Goal: Obtain resource: Obtain resource

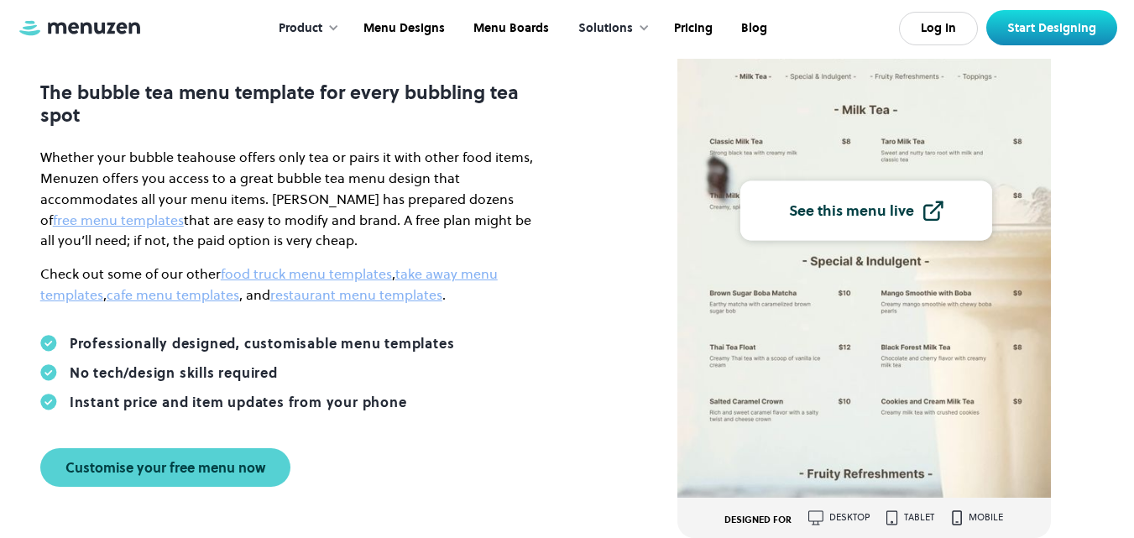
click at [780, 253] on img at bounding box center [864, 205] width 374 height 584
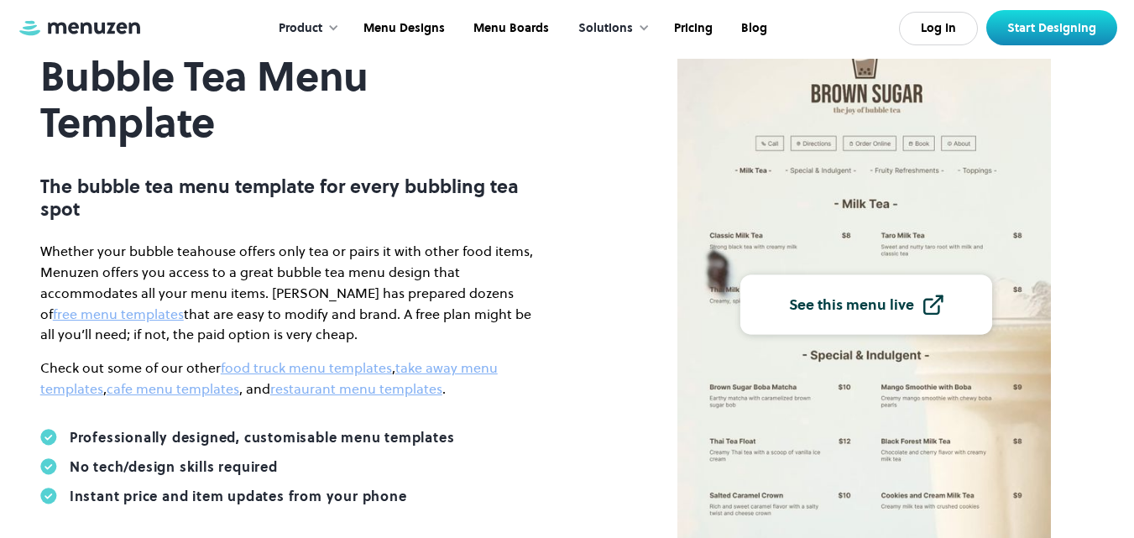
scroll to position [174, 0]
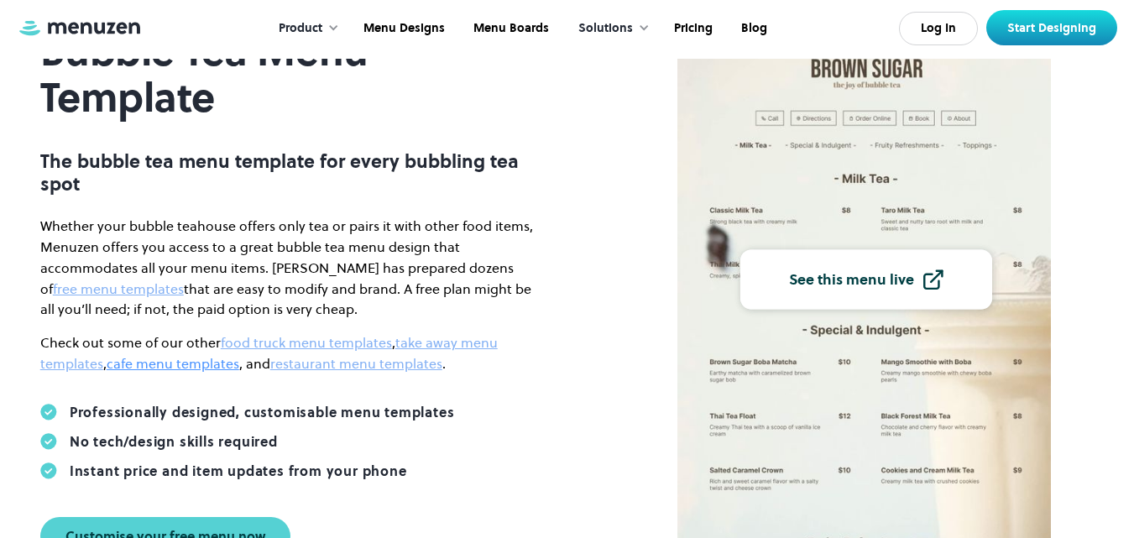
click at [213, 366] on link "cafe menu templates" at bounding box center [173, 363] width 133 height 18
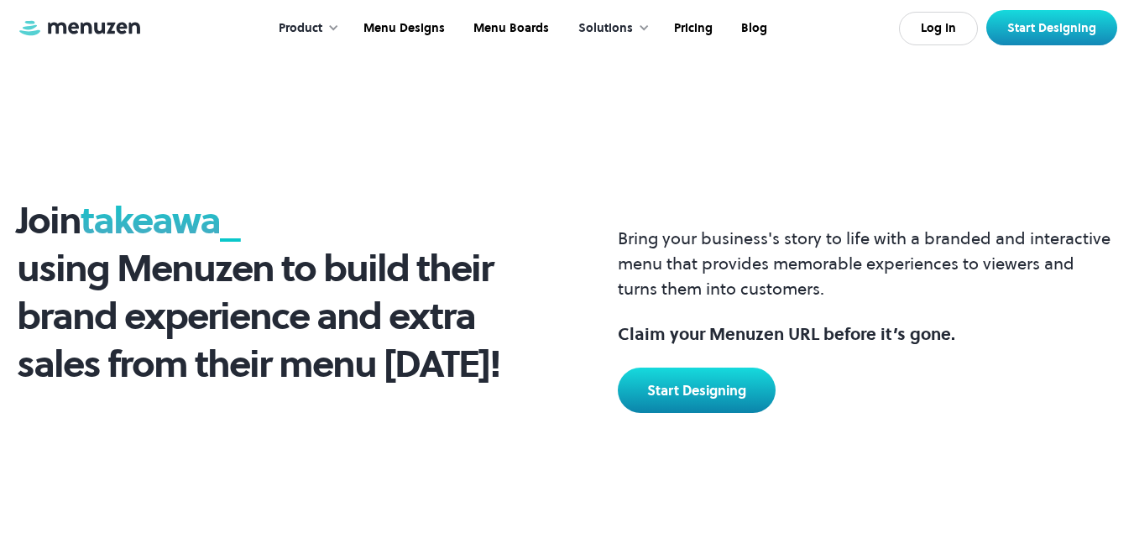
scroll to position [4290, 0]
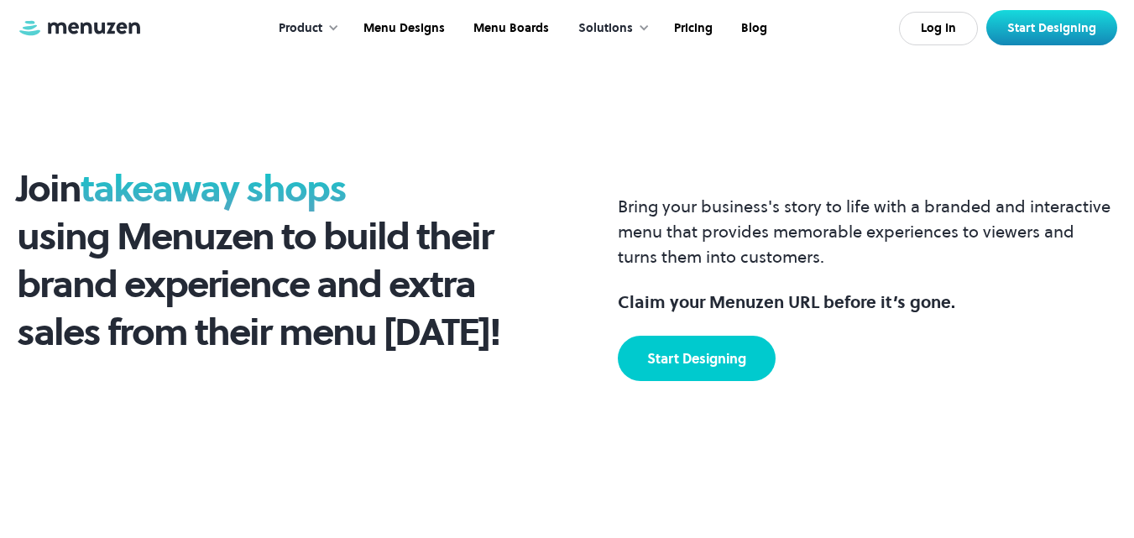
click at [678, 367] on link "Start Designing" at bounding box center [697, 358] width 158 height 45
